Goal: Navigation & Orientation: Find specific page/section

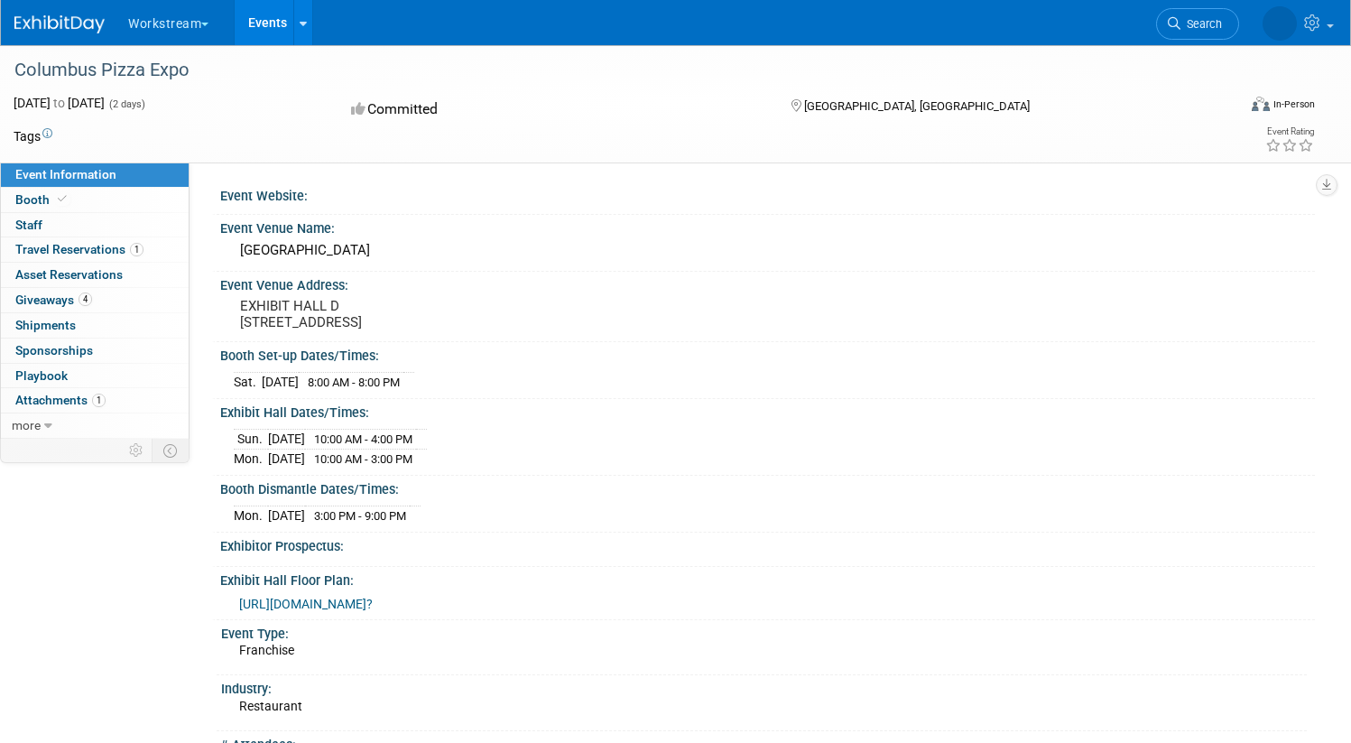
click at [301, 20] on link "Events" at bounding box center [268, 22] width 66 height 45
